Goal: Task Accomplishment & Management: Manage account settings

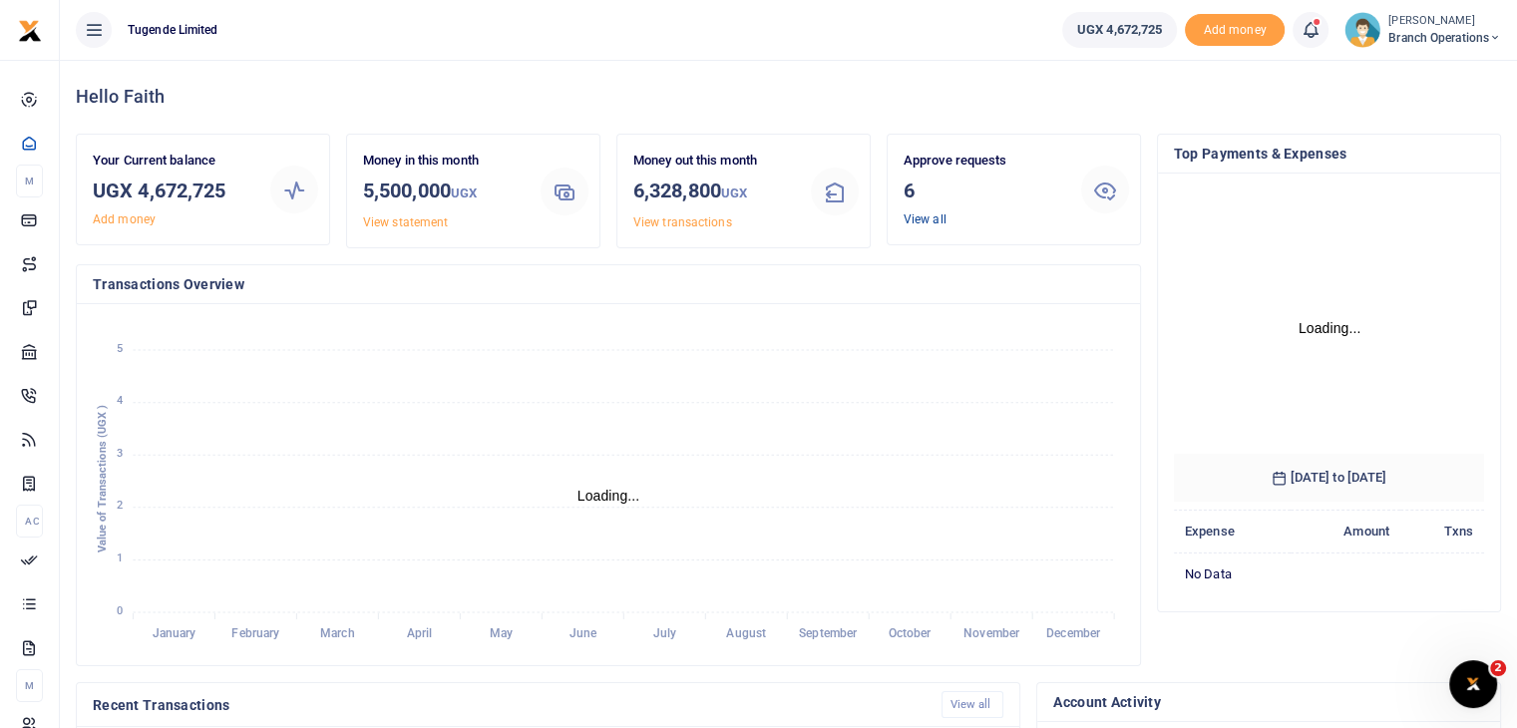
click at [913, 223] on link "View all" at bounding box center [925, 219] width 43 height 14
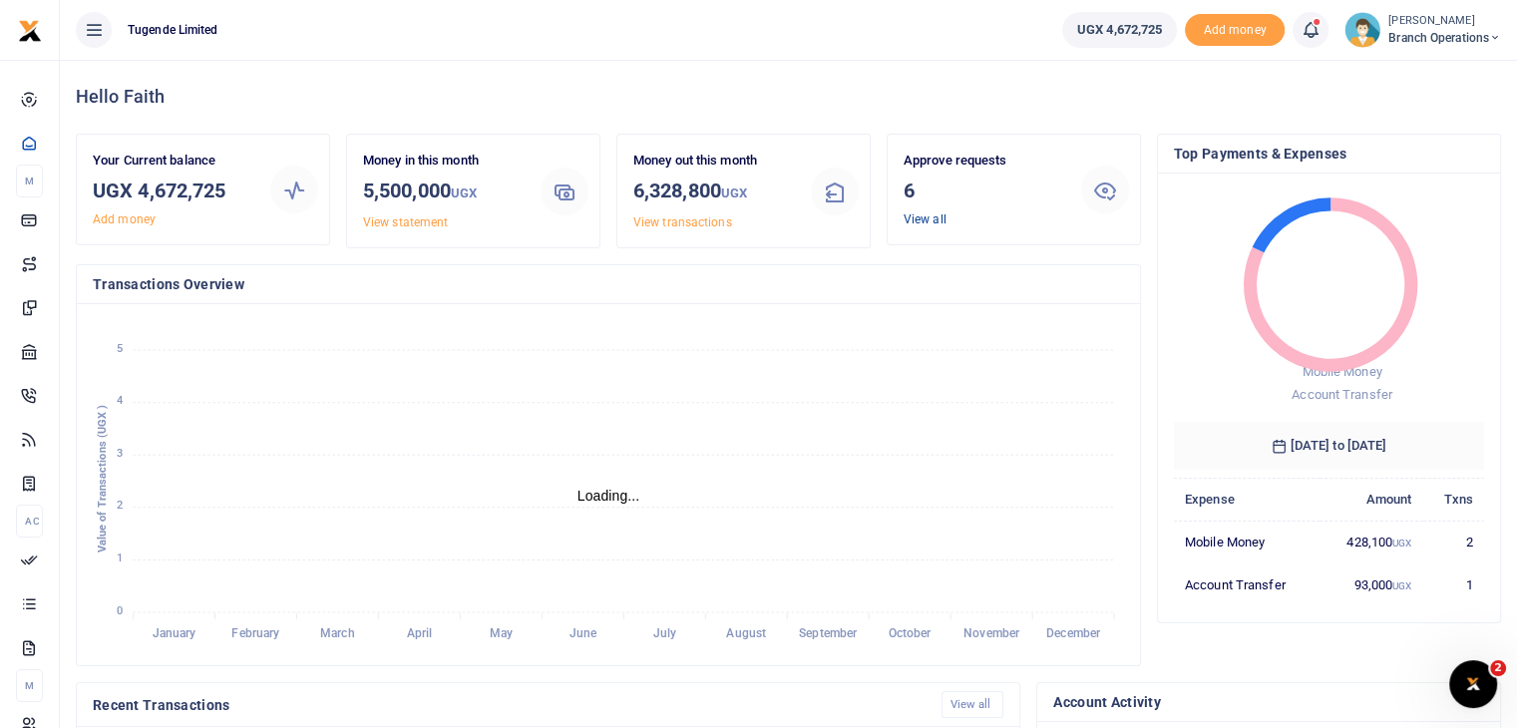
scroll to position [16, 16]
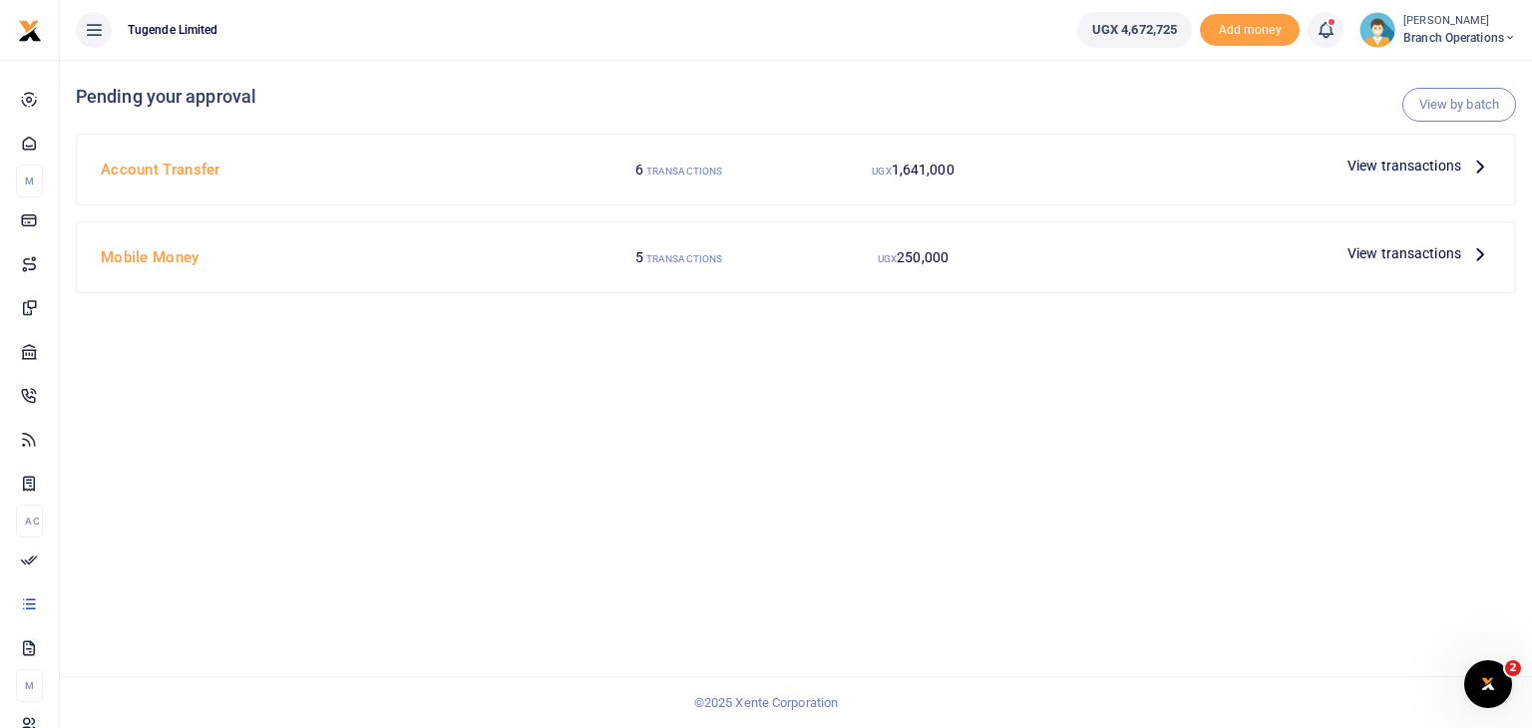
click at [1414, 162] on span "View transactions" at bounding box center [1404, 166] width 114 height 22
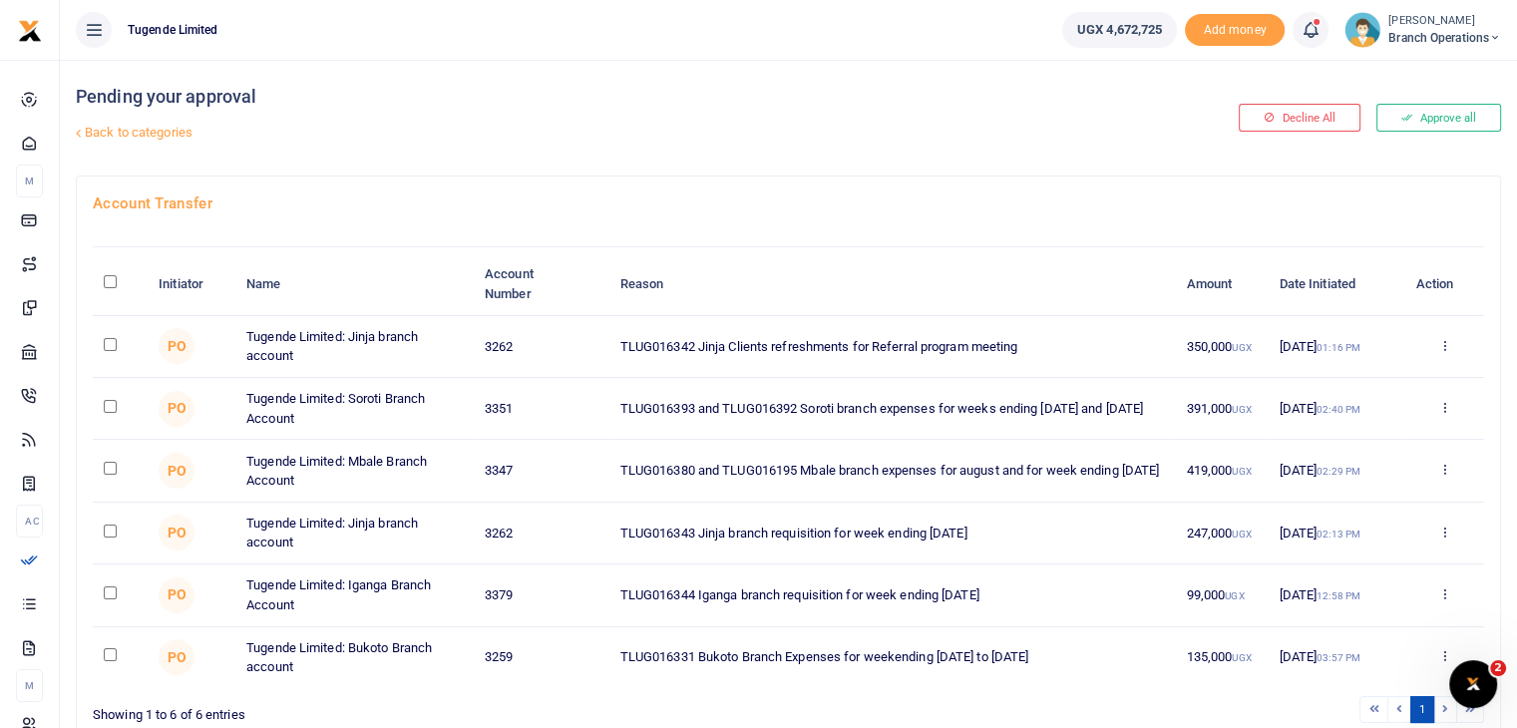
click at [1365, 37] on img at bounding box center [1362, 30] width 36 height 36
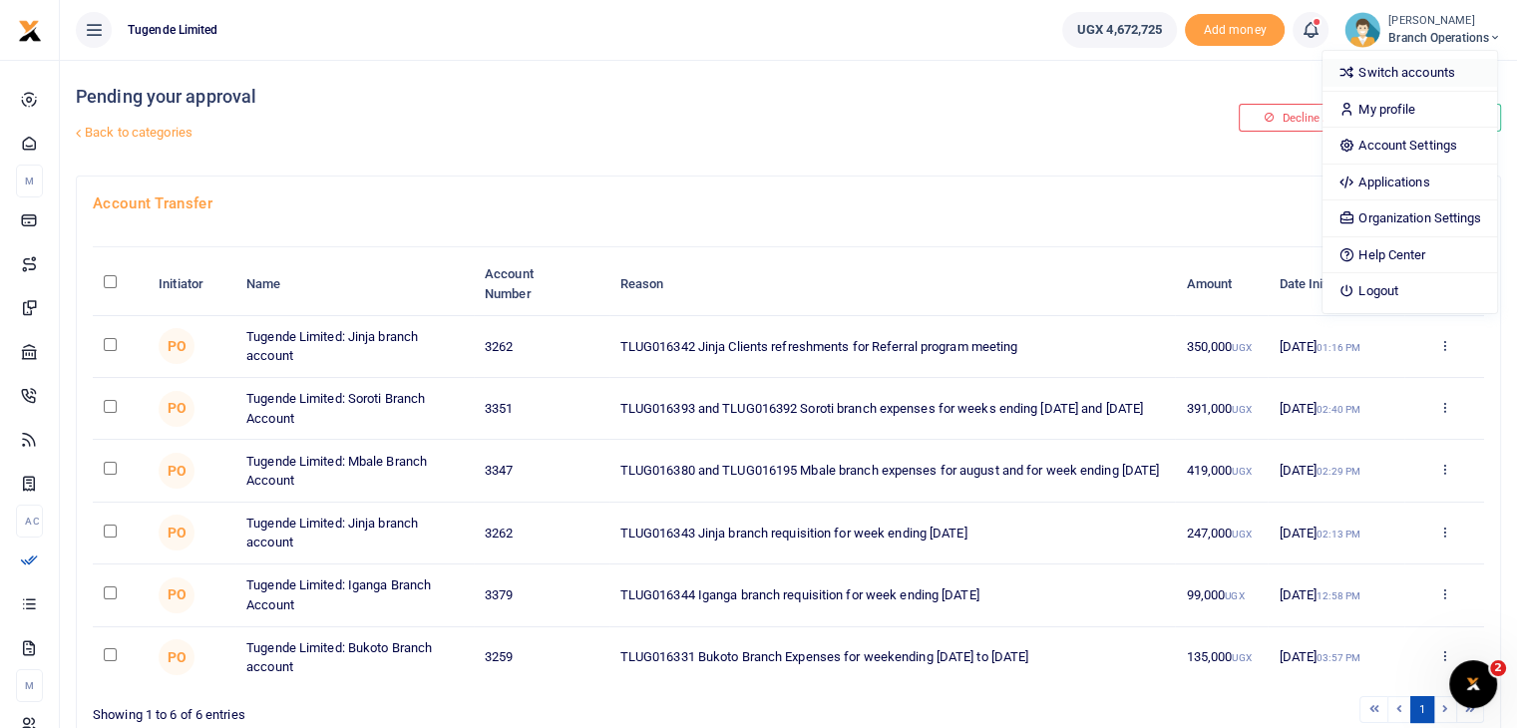
click at [1392, 69] on link "Switch accounts" at bounding box center [1409, 73] width 175 height 28
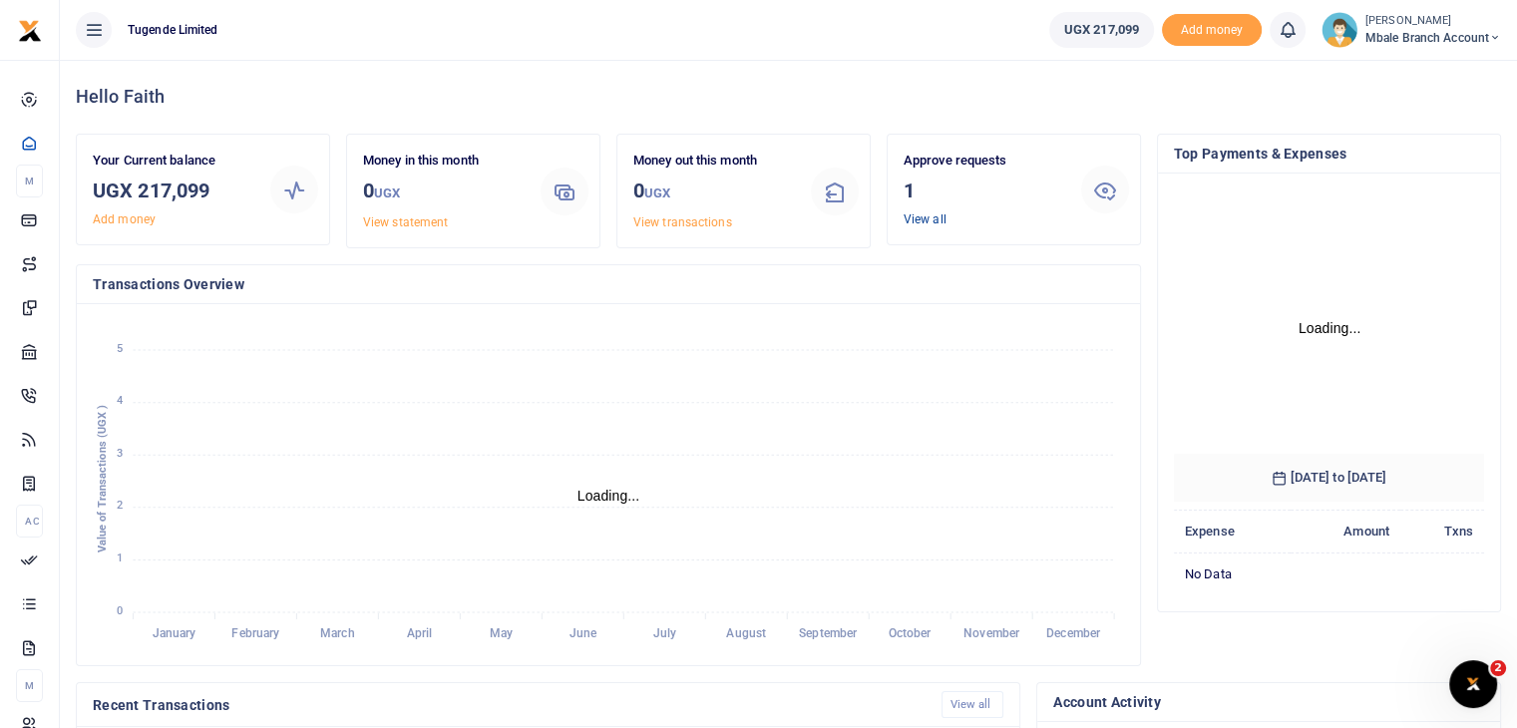
click at [924, 213] on link "View all" at bounding box center [925, 219] width 43 height 14
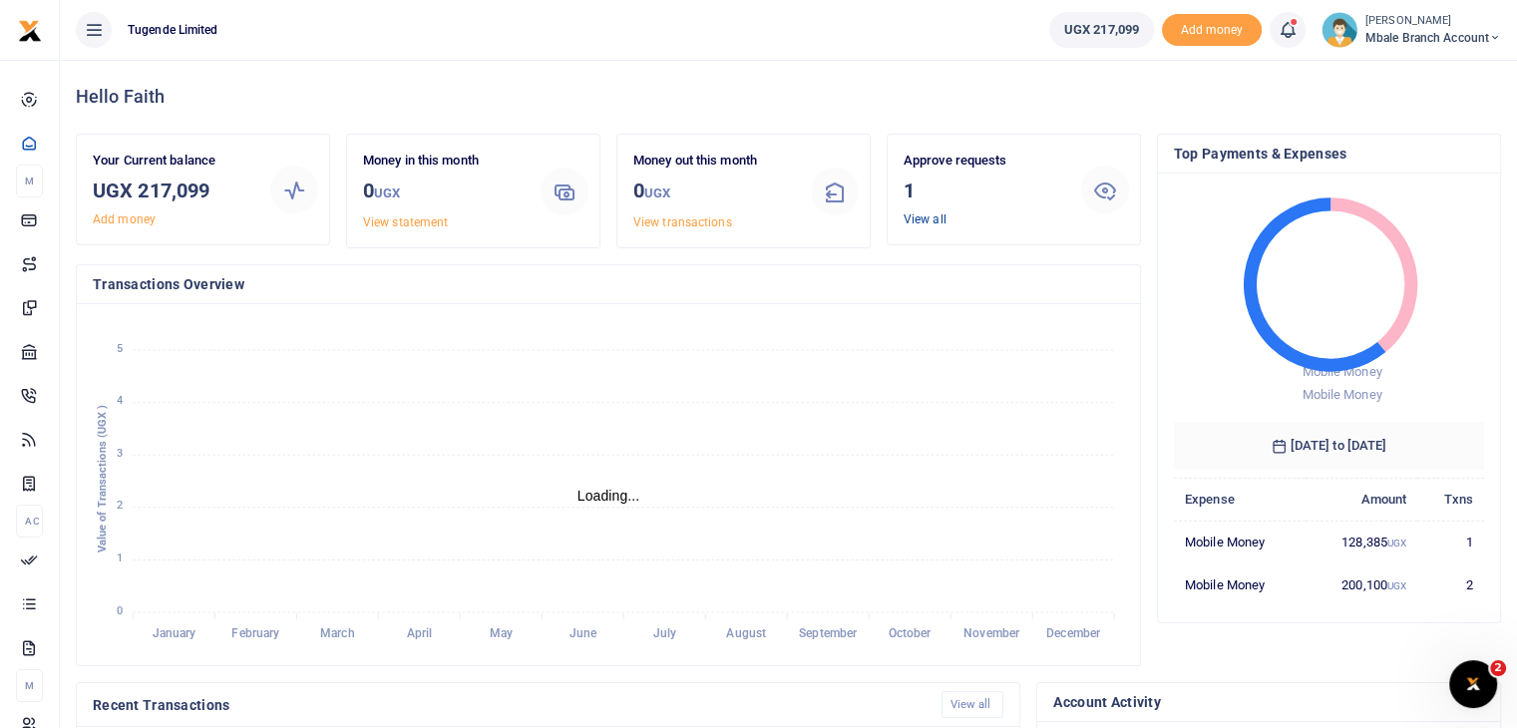
scroll to position [16, 16]
click at [928, 223] on link "View all" at bounding box center [925, 219] width 43 height 14
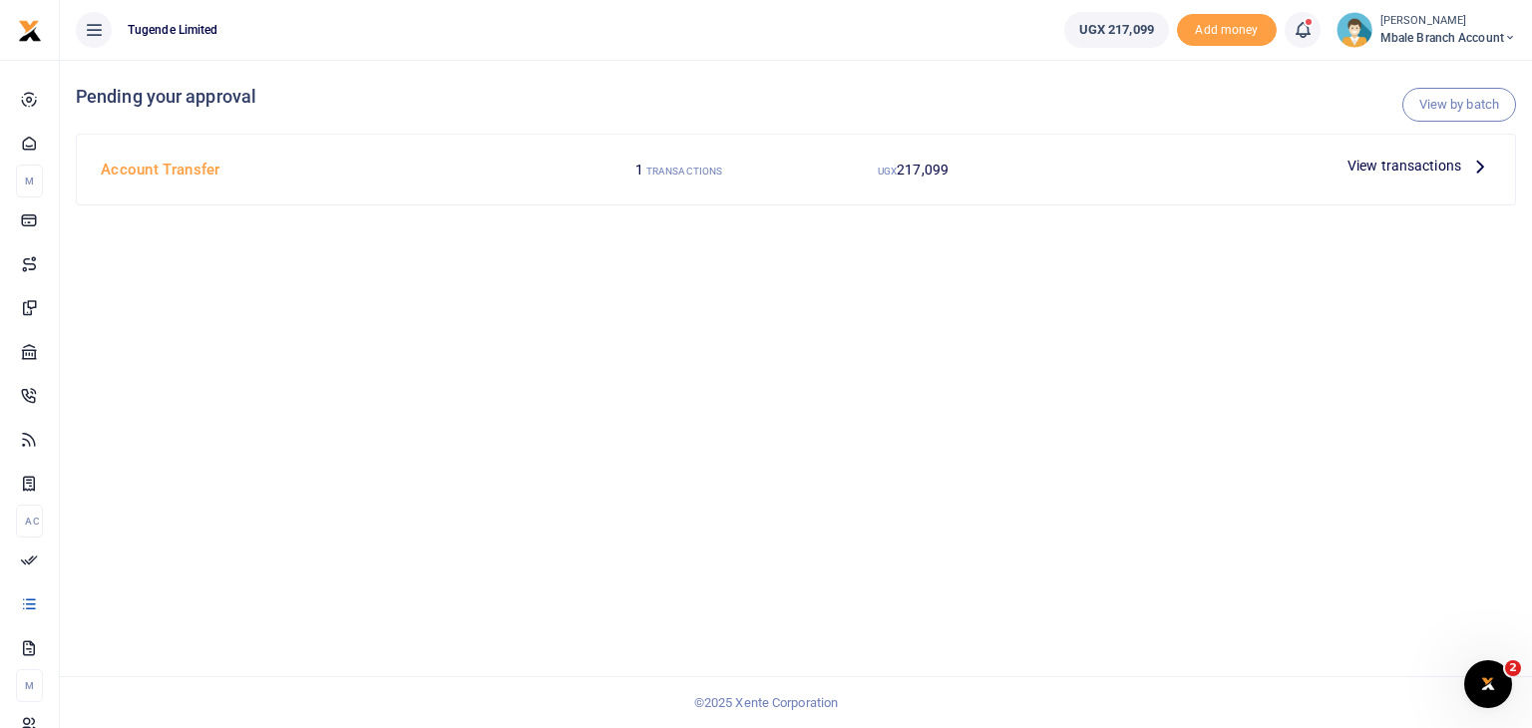
click at [1387, 167] on span "View transactions" at bounding box center [1404, 166] width 114 height 22
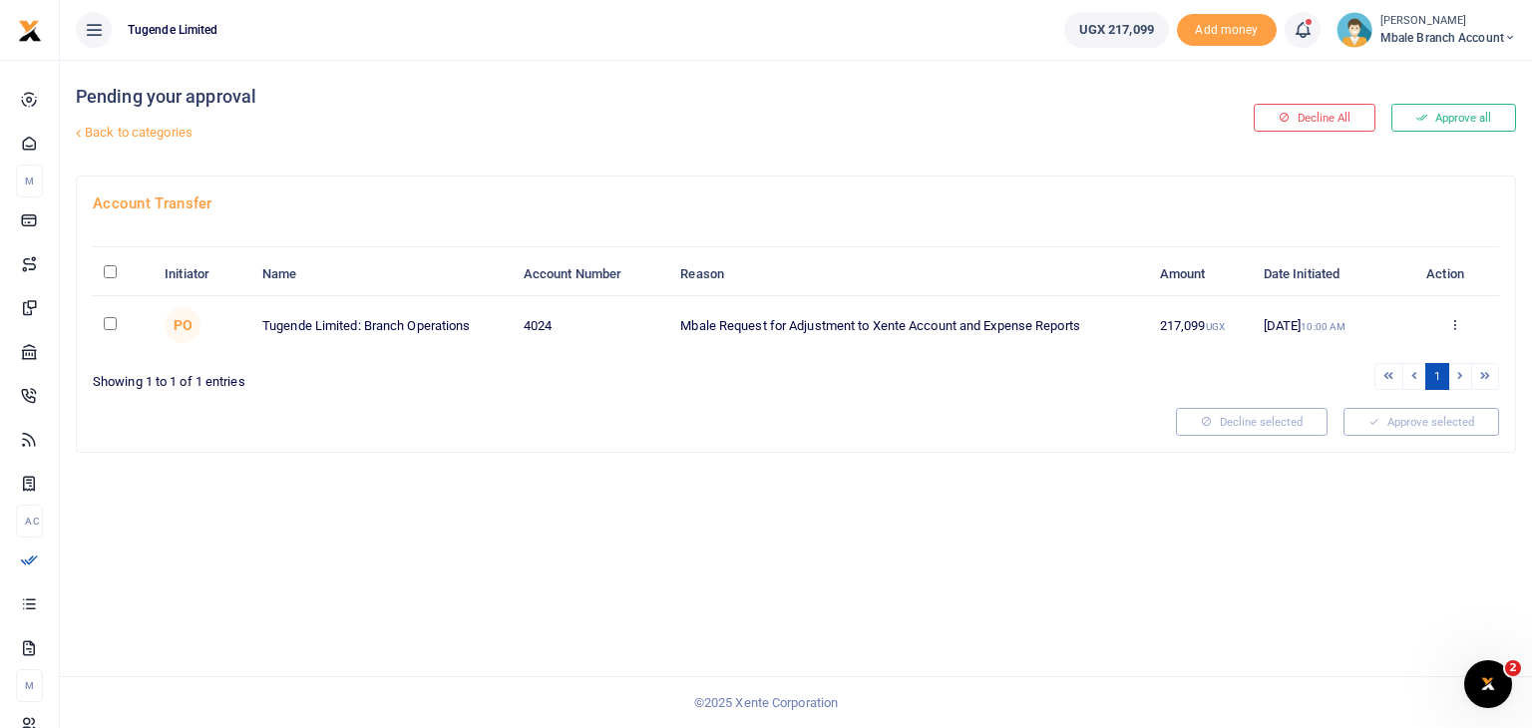
click at [110, 317] on input "checkbox" at bounding box center [110, 323] width 13 height 13
checkbox input "true"
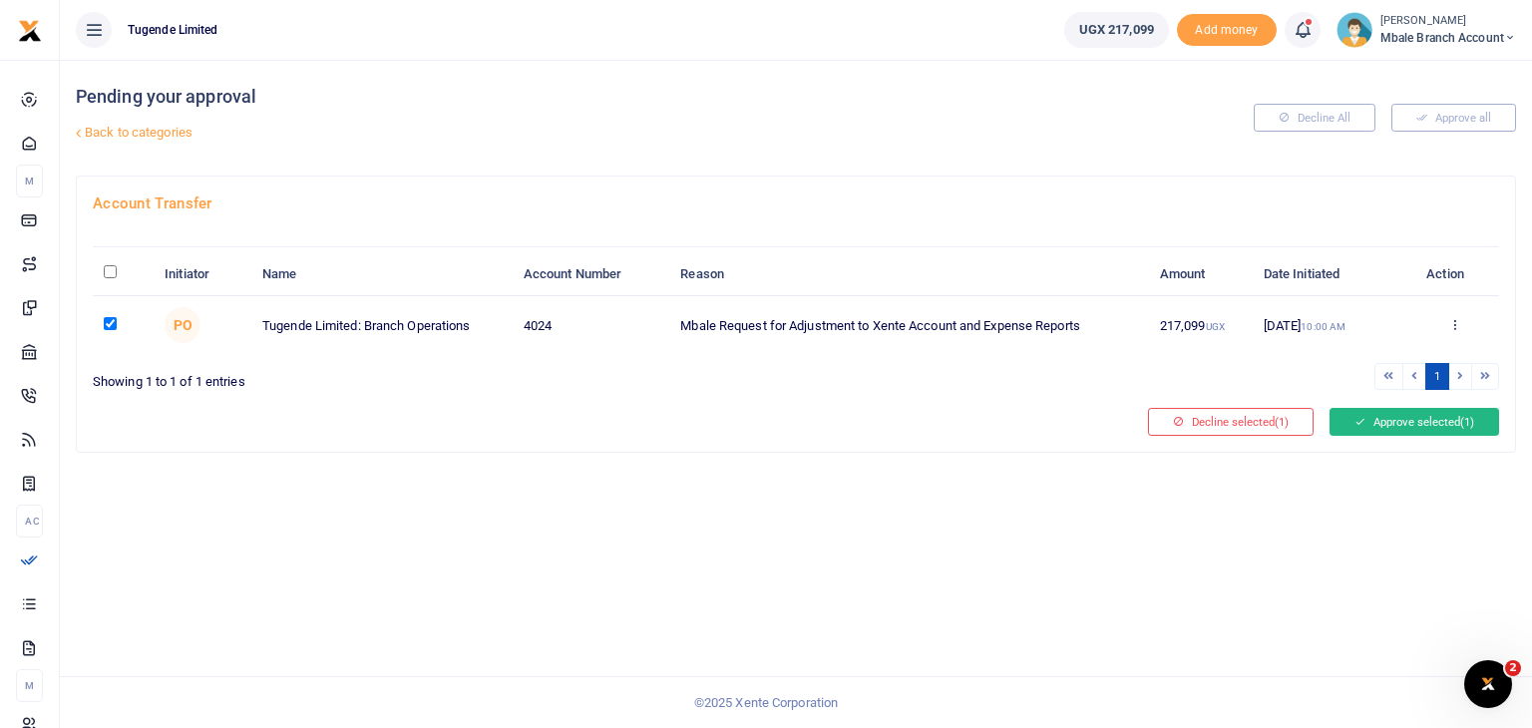
click at [1377, 412] on button "Approve selected (1)" at bounding box center [1414, 422] width 170 height 28
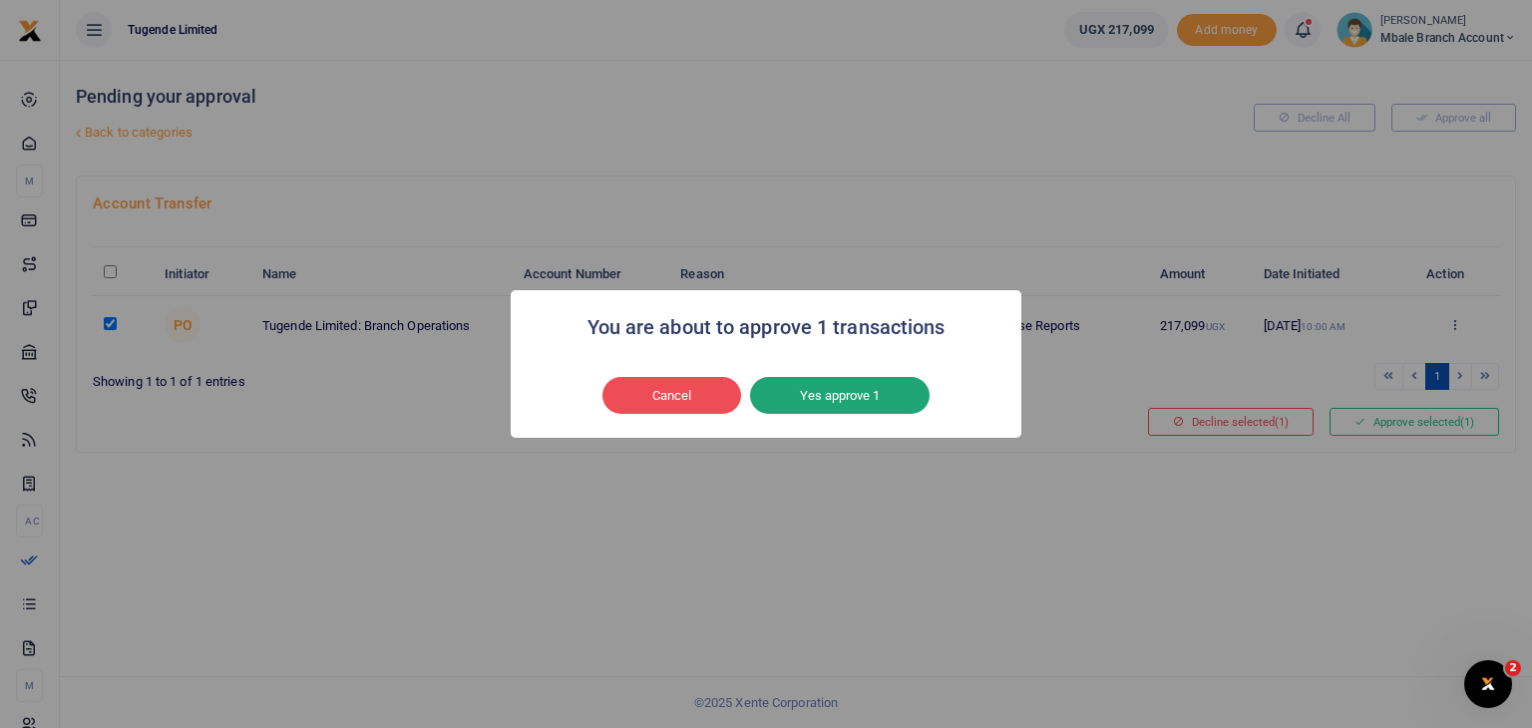
click at [836, 388] on button "Yes approve 1" at bounding box center [840, 396] width 180 height 38
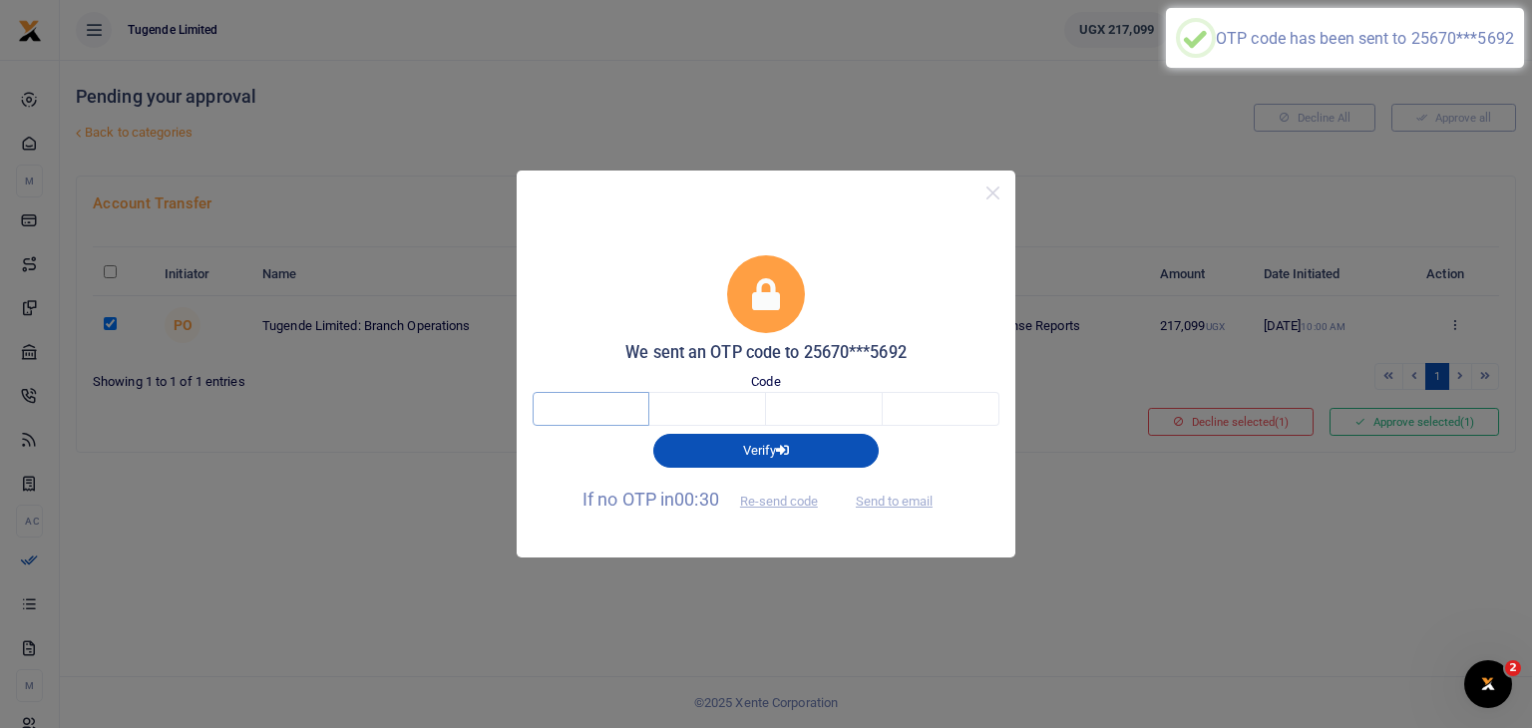
click at [609, 410] on input "text" at bounding box center [591, 409] width 117 height 34
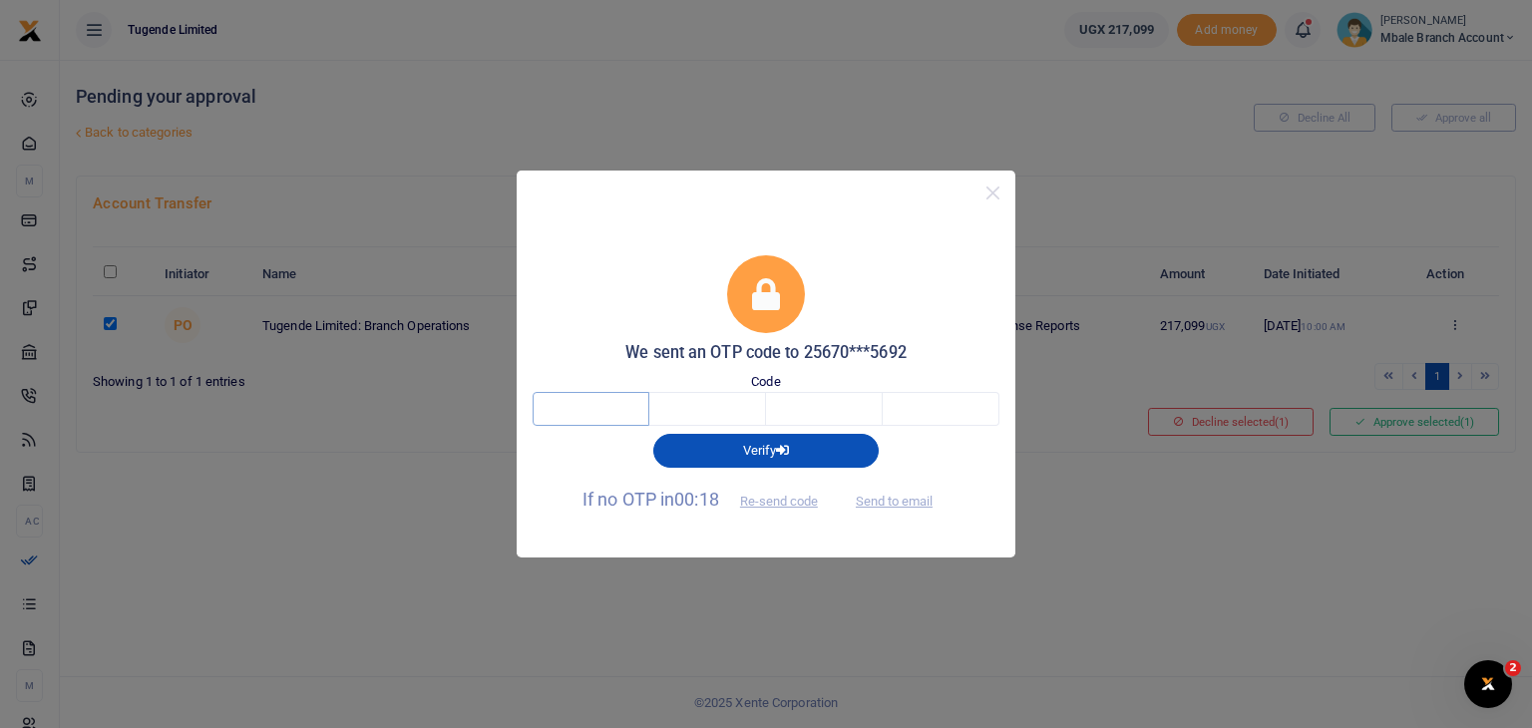
click at [603, 415] on input "text" at bounding box center [591, 409] width 117 height 34
type input "5"
type input "1"
type input "9"
type input "8"
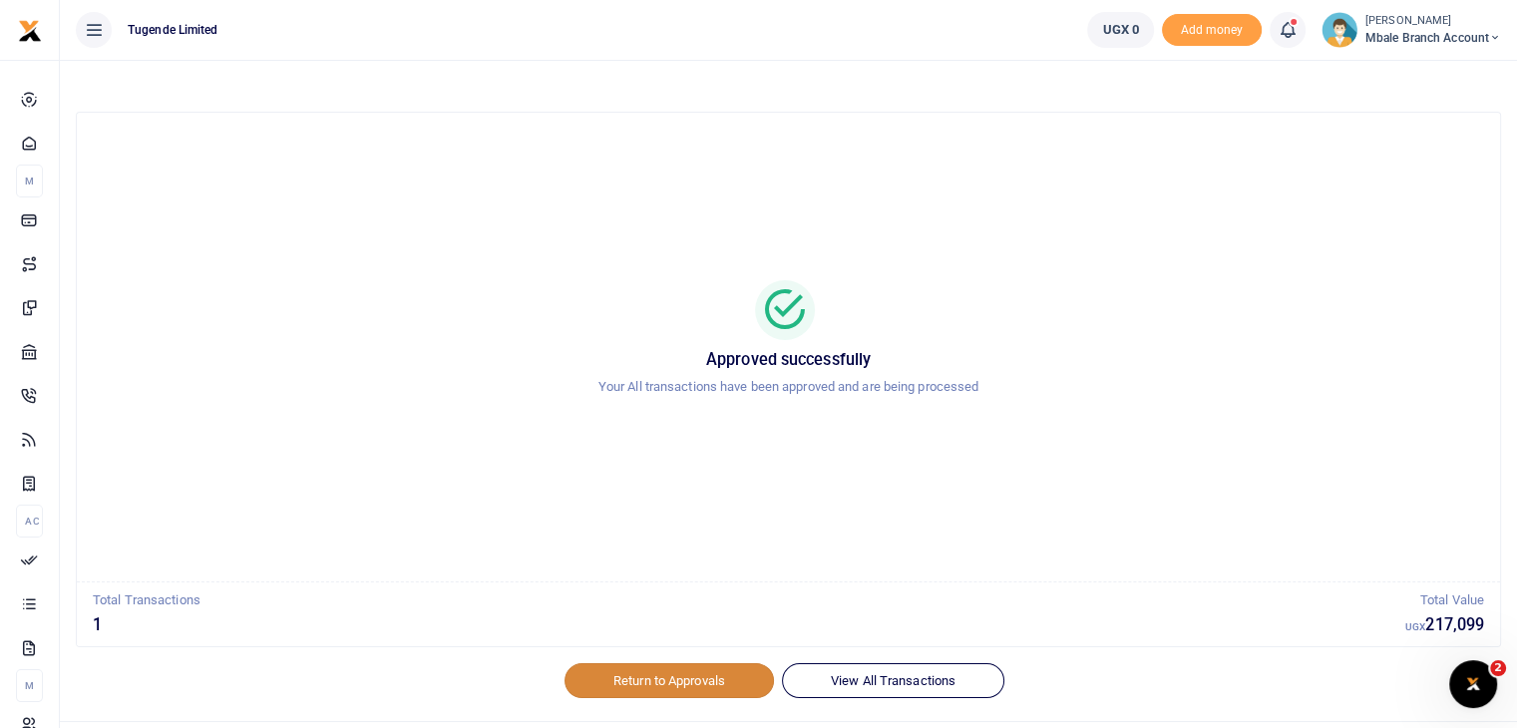
click at [652, 675] on link "Return to Approvals" at bounding box center [668, 680] width 209 height 34
